Goal: Information Seeking & Learning: Learn about a topic

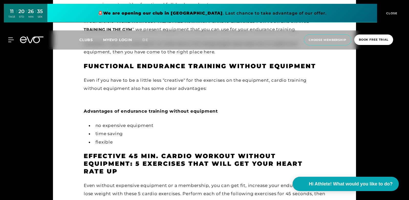
scroll to position [410, 0]
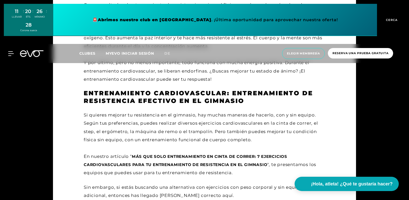
click at [257, 118] on font "Si quieres mejorar tu resistencia en el gimnasio, hay muchas maneras de hacerlo…" at bounding box center [201, 128] width 235 height 30
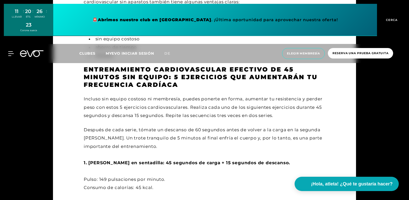
scroll to position [716, 0]
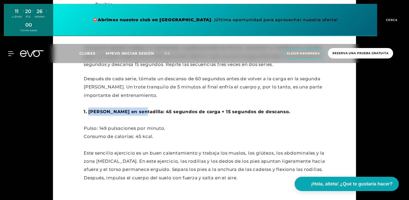
drag, startPoint x: 90, startPoint y: 103, endPoint x: 136, endPoint y: 103, distance: 46.1
click at [136, 109] on font "1. [PERSON_NAME] en sentadilla: 45 segundos de carga + 15 segundos de descanso." at bounding box center [187, 111] width 206 height 5
copy font "[PERSON_NAME] en sentadilla"
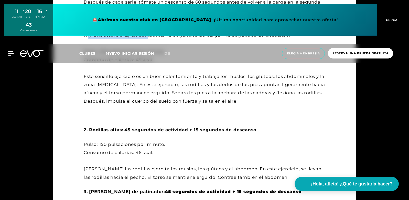
scroll to position [819, 0]
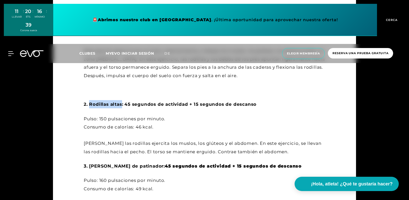
drag, startPoint x: 90, startPoint y: 97, endPoint x: 121, endPoint y: 96, distance: 31.5
click at [121, 102] on font "2. Rodillas altas:" at bounding box center [103, 104] width 39 height 5
copy font "Rodillas altas"
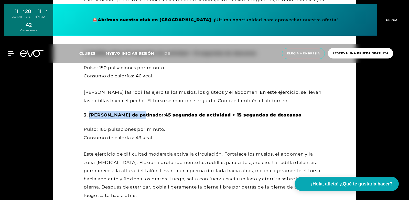
drag, startPoint x: 90, startPoint y: 106, endPoint x: 137, endPoint y: 103, distance: 47.5
click at [137, 111] on div "3. [PERSON_NAME] de patinador: 45 segundos de actividad + 15 segundos de descan…" at bounding box center [205, 115] width 242 height 8
copy font "[PERSON_NAME] de patinador"
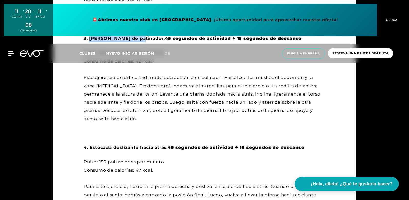
scroll to position [972, 0]
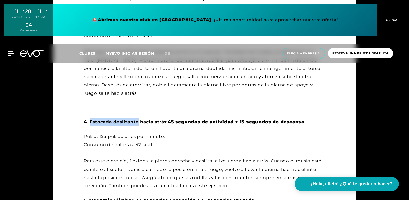
drag, startPoint x: 90, startPoint y: 106, endPoint x: 139, endPoint y: 106, distance: 48.9
click at [139, 120] on font "4. Estocada deslizante hacia atrás:" at bounding box center [126, 122] width 84 height 5
click at [119, 120] on font "4. Estocada deslizante hacia atrás:" at bounding box center [126, 122] width 84 height 5
drag, startPoint x: 90, startPoint y: 104, endPoint x: 167, endPoint y: 104, distance: 76.8
click at [167, 120] on font "4. Estocada deslizante hacia atrás:" at bounding box center [126, 122] width 84 height 5
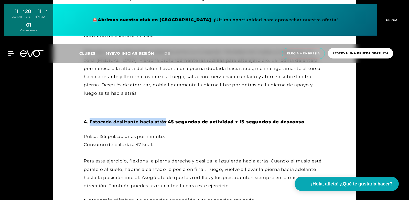
copy font "Estocada deslizante hacia atrás"
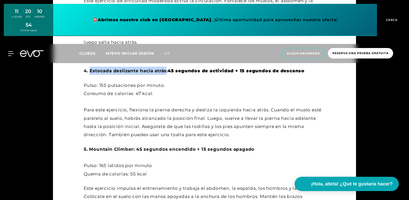
scroll to position [1049, 0]
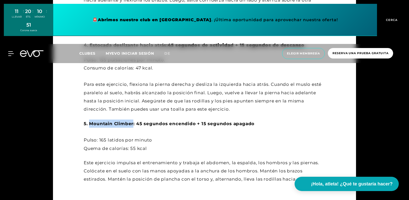
drag, startPoint x: 90, startPoint y: 107, endPoint x: 134, endPoint y: 107, distance: 43.8
click at [134, 121] on font "5. Mountain Climber: 45 segundos encendido + 15 segundos apagado" at bounding box center [169, 123] width 171 height 5
copy font "Mountain Climber"
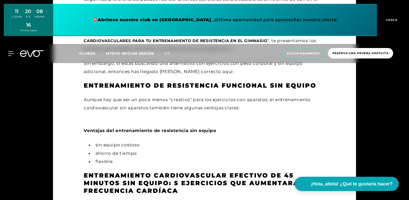
scroll to position [533, 0]
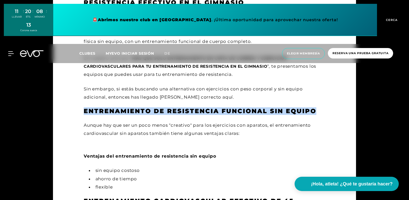
drag, startPoint x: 84, startPoint y: 103, endPoint x: 315, endPoint y: 104, distance: 230.9
click at [315, 108] on font "Entrenamiento de resistencia funcional sin equipo" at bounding box center [200, 111] width 233 height 7
copy font "Entrenamiento de resistencia funcional sin equipo"
